Goal: Navigation & Orientation: Go to known website

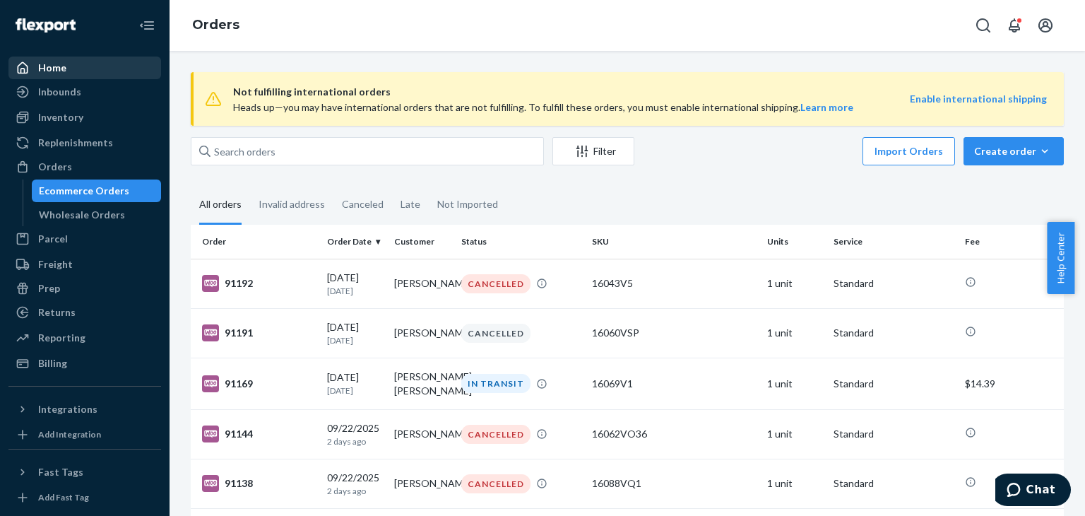
click at [51, 69] on div "Home" at bounding box center [52, 68] width 28 height 14
